Goal: Find specific page/section: Find specific page/section

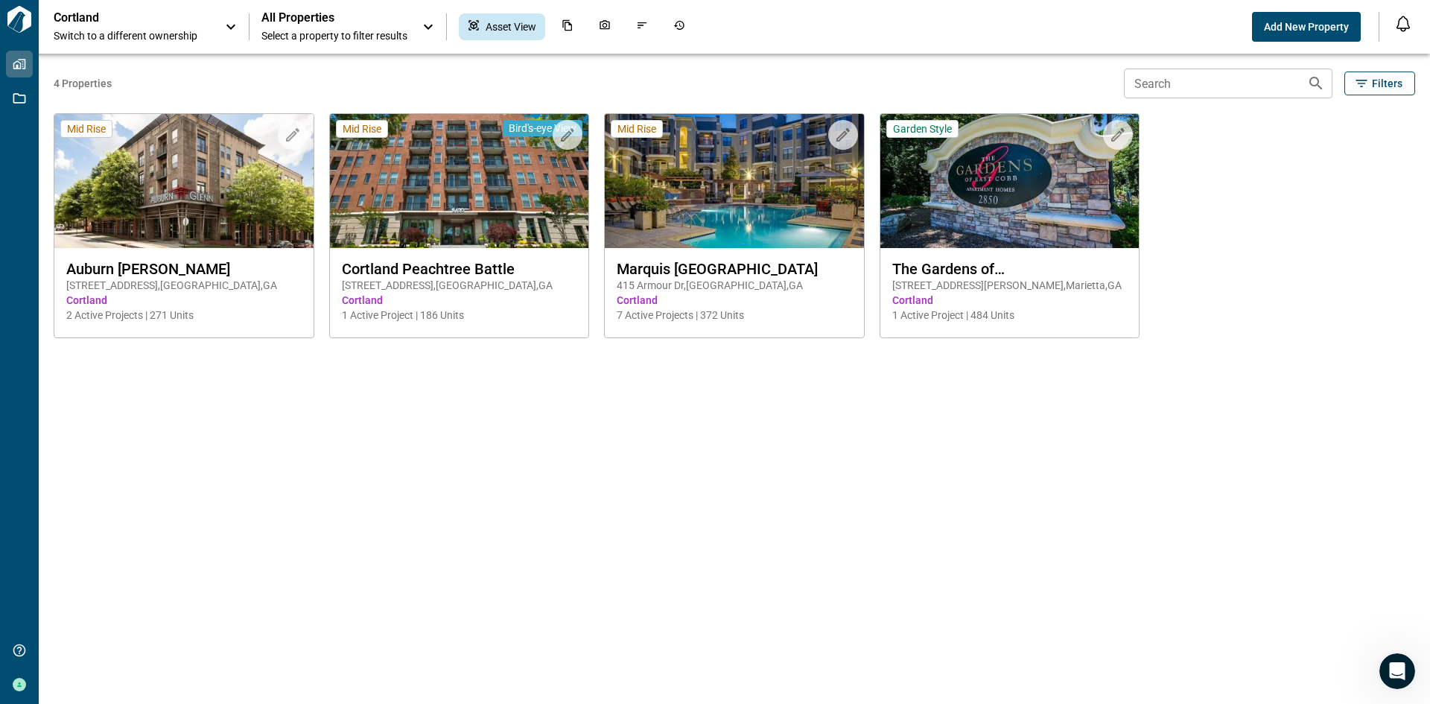
click at [415, 26] on div "All Properties Select a property to filter results" at bounding box center [349, 26] width 176 height 33
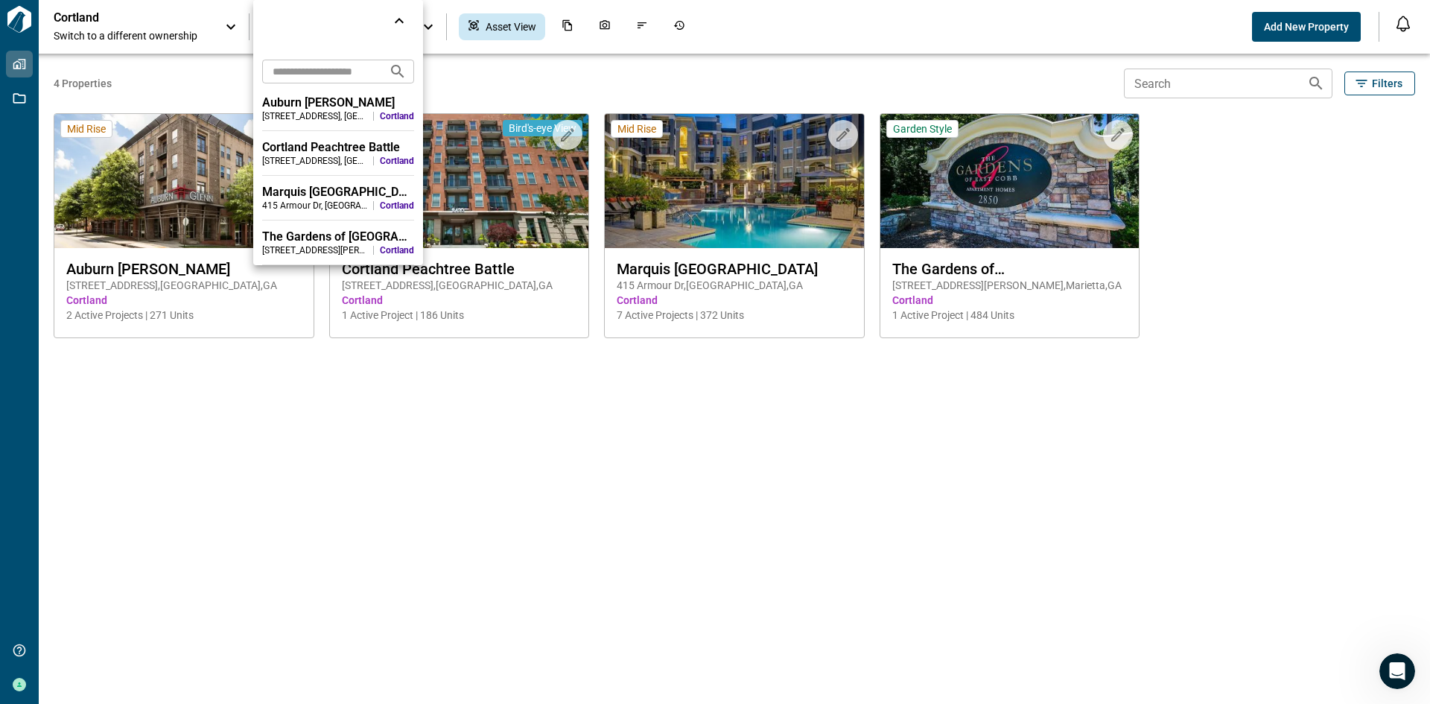
click at [223, 27] on div at bounding box center [715, 352] width 1430 height 704
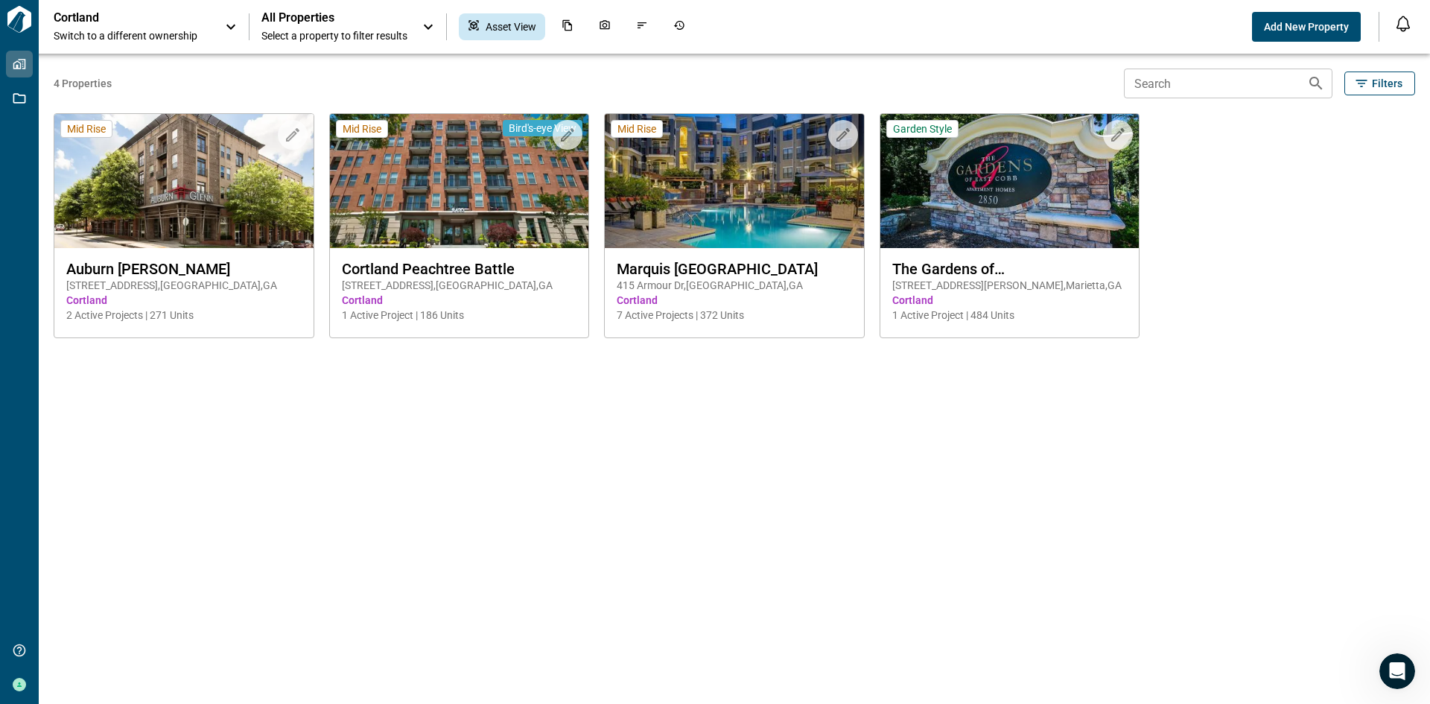
click at [430, 24] on icon at bounding box center [428, 27] width 18 height 18
